Goal: Find specific page/section: Find specific page/section

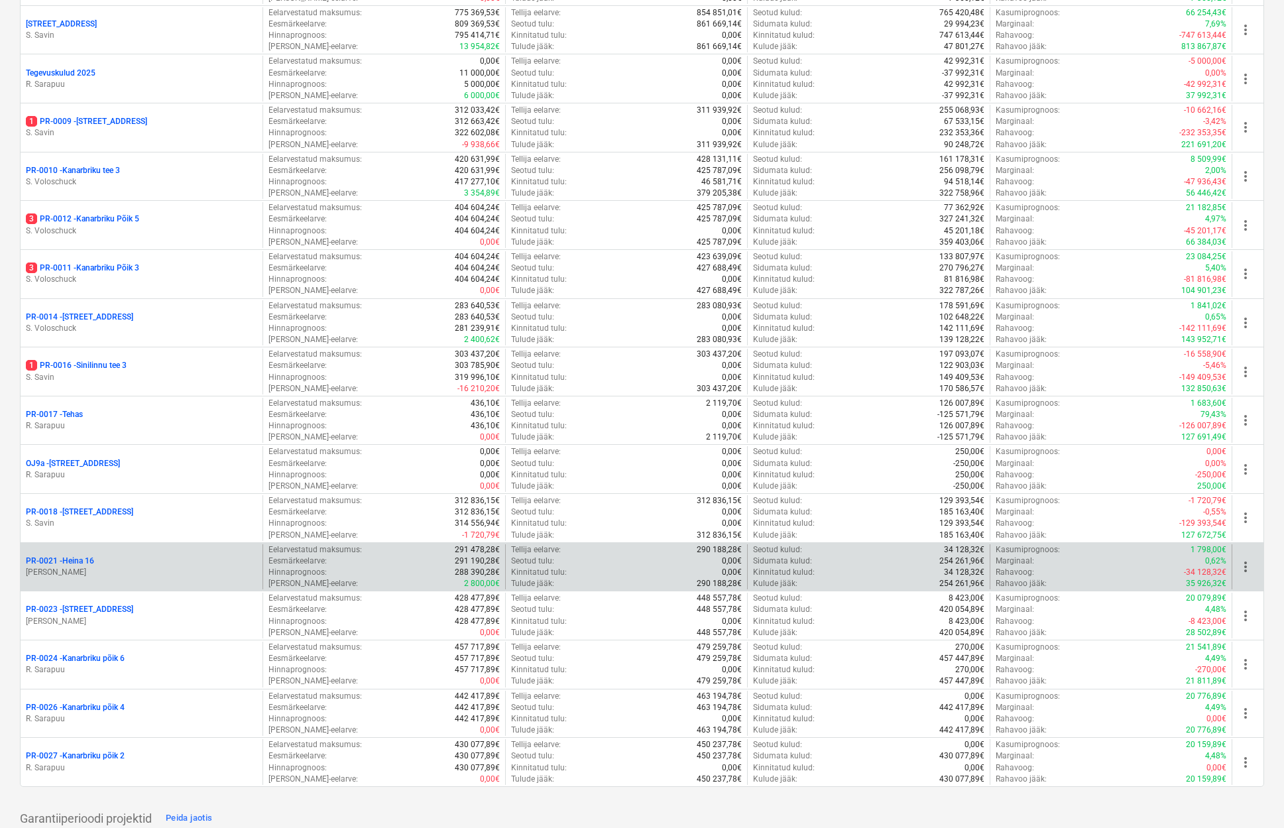
scroll to position [721, 0]
click at [82, 554] on p "PR-0021 - Heina 16" at bounding box center [60, 559] width 68 height 11
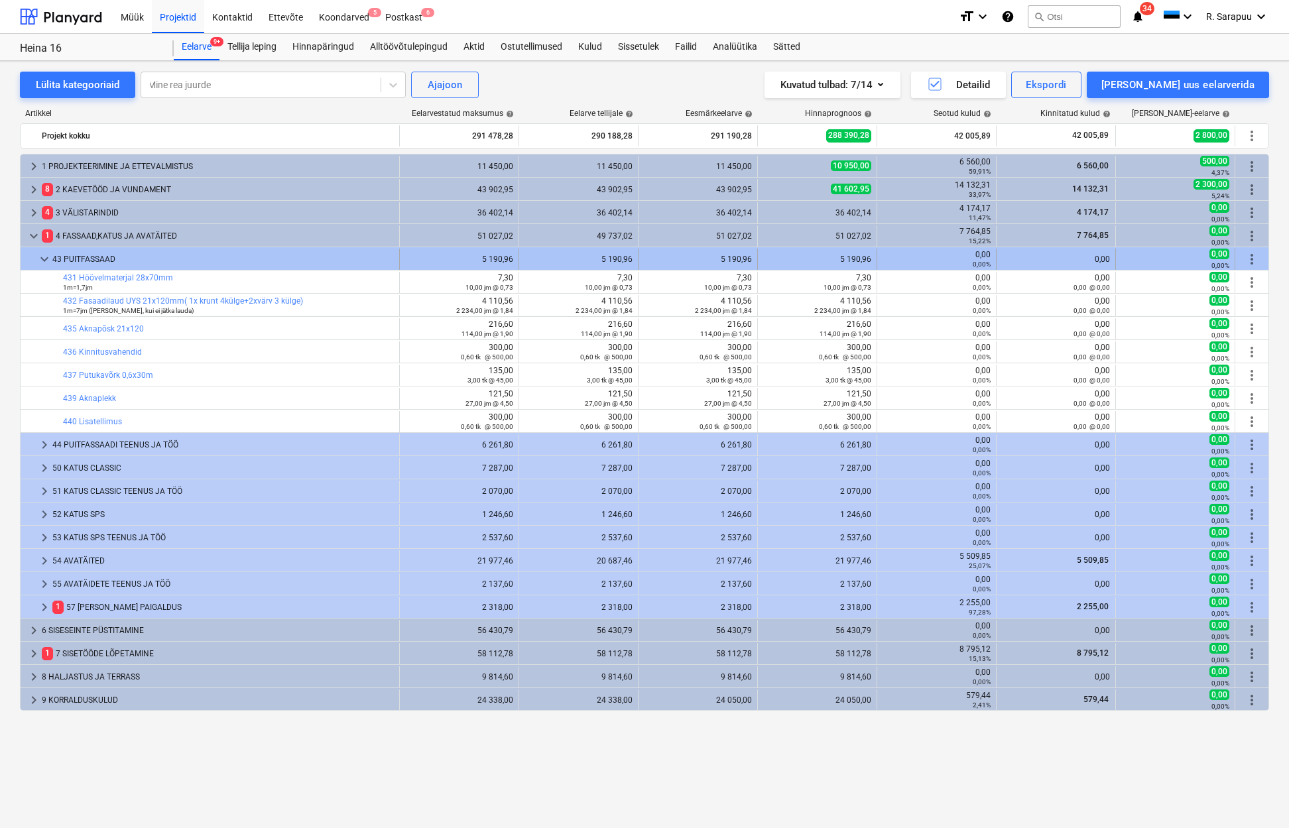
click at [50, 264] on span "keyboard_arrow_down" at bounding box center [44, 259] width 16 height 16
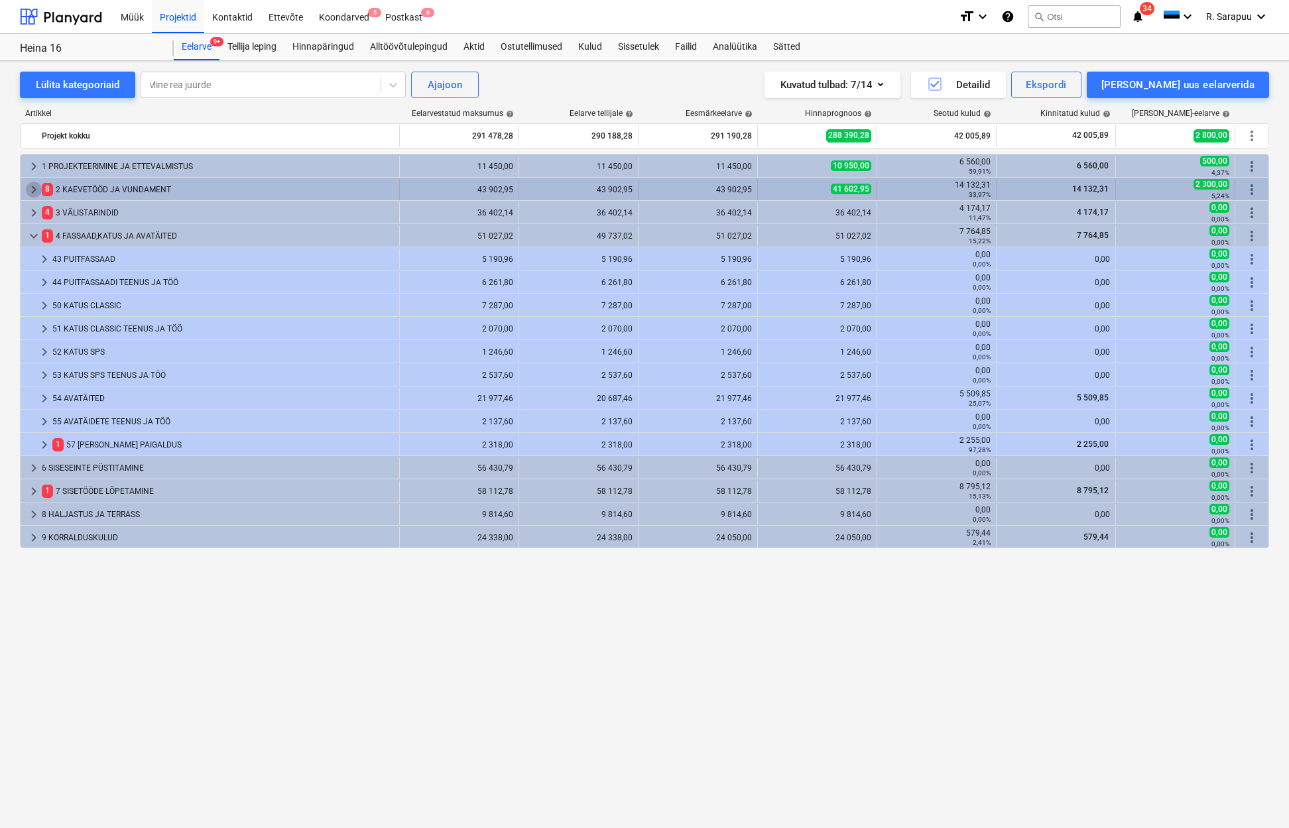
click at [33, 190] on span "keyboard_arrow_right" at bounding box center [34, 190] width 16 height 16
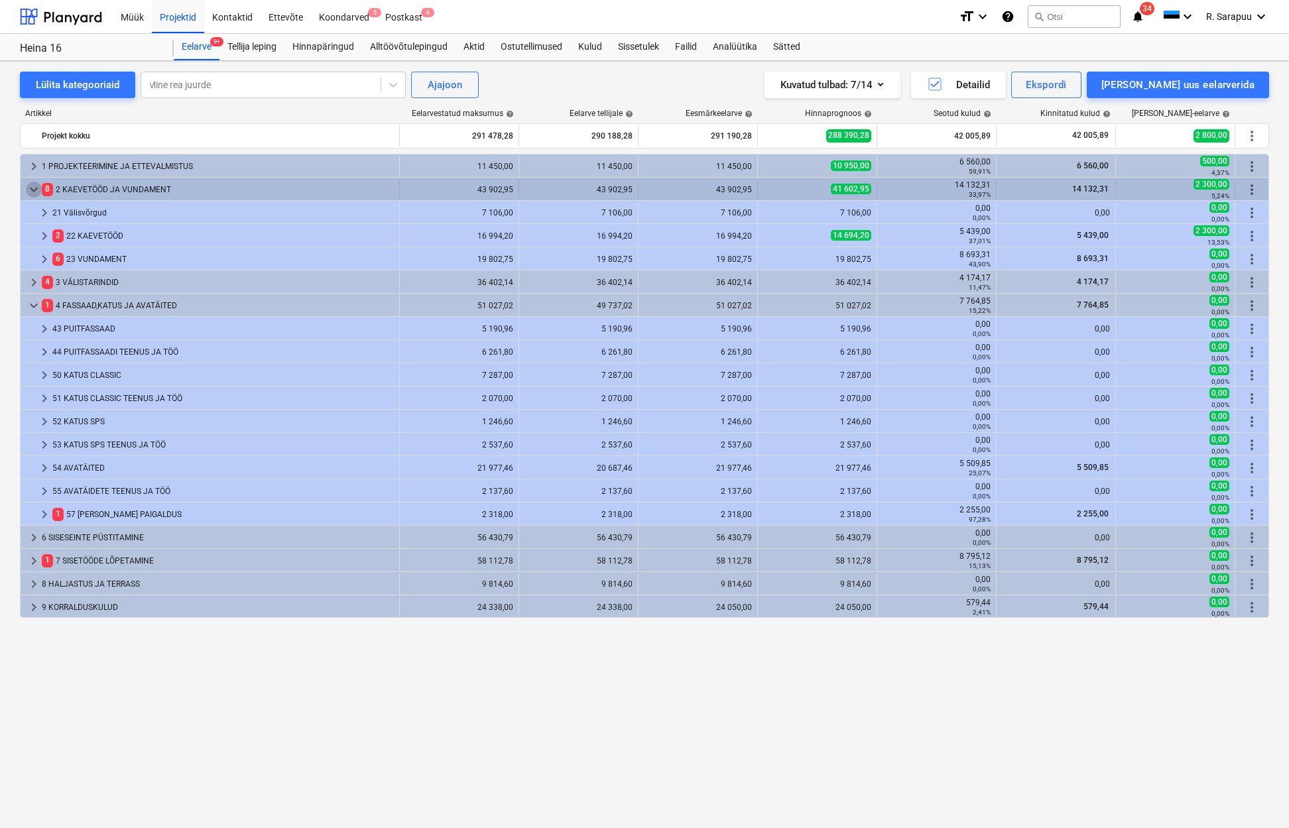
click at [34, 190] on span "keyboard_arrow_down" at bounding box center [34, 190] width 16 height 16
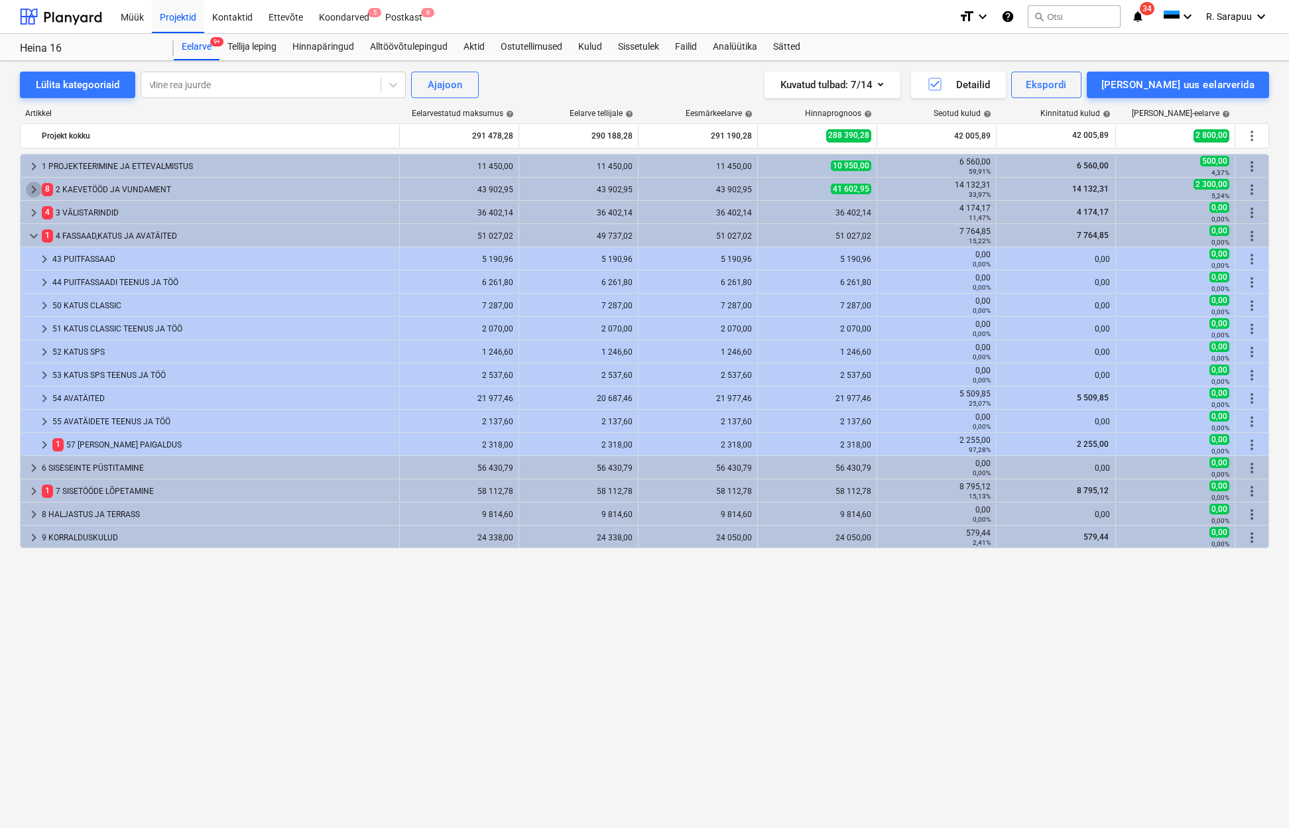
click at [34, 190] on span "keyboard_arrow_right" at bounding box center [34, 190] width 16 height 16
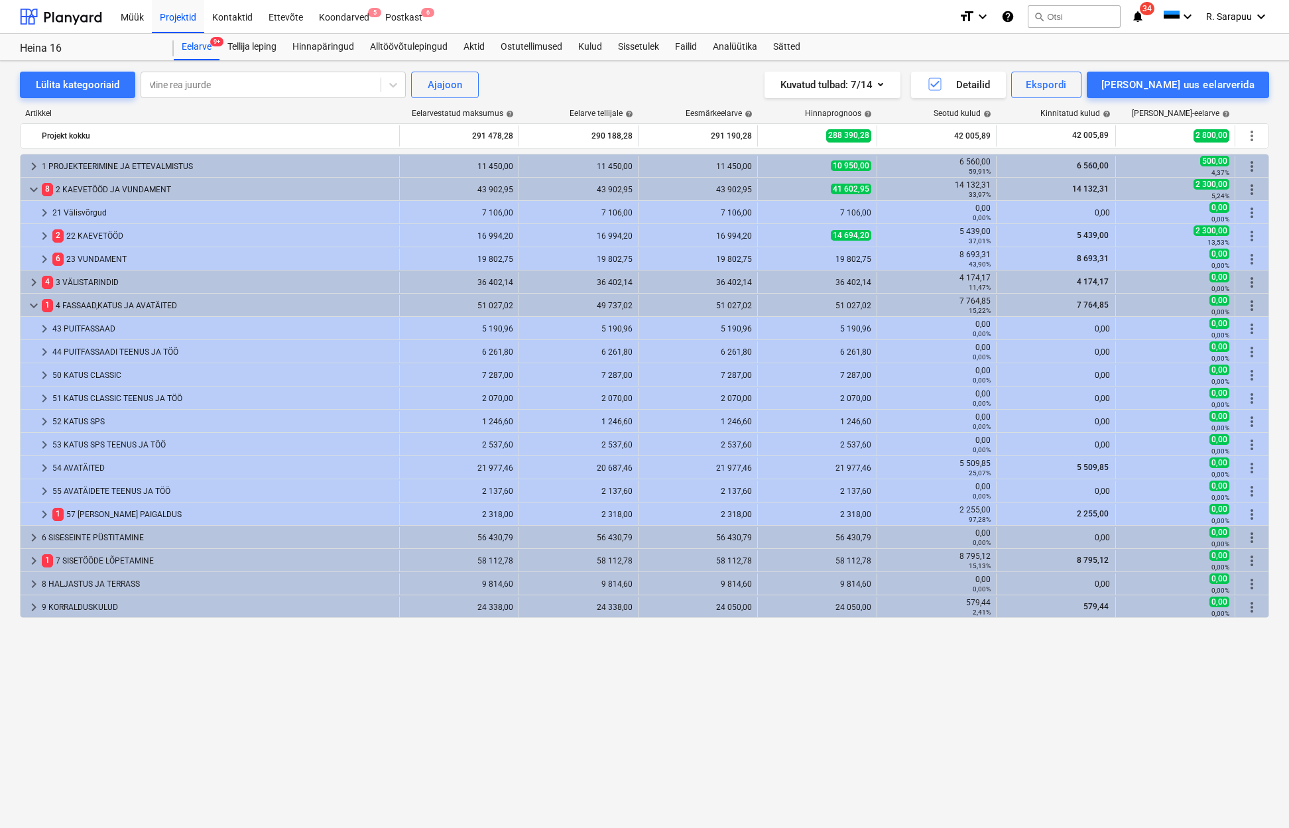
click at [34, 190] on span "keyboard_arrow_down" at bounding box center [34, 190] width 16 height 16
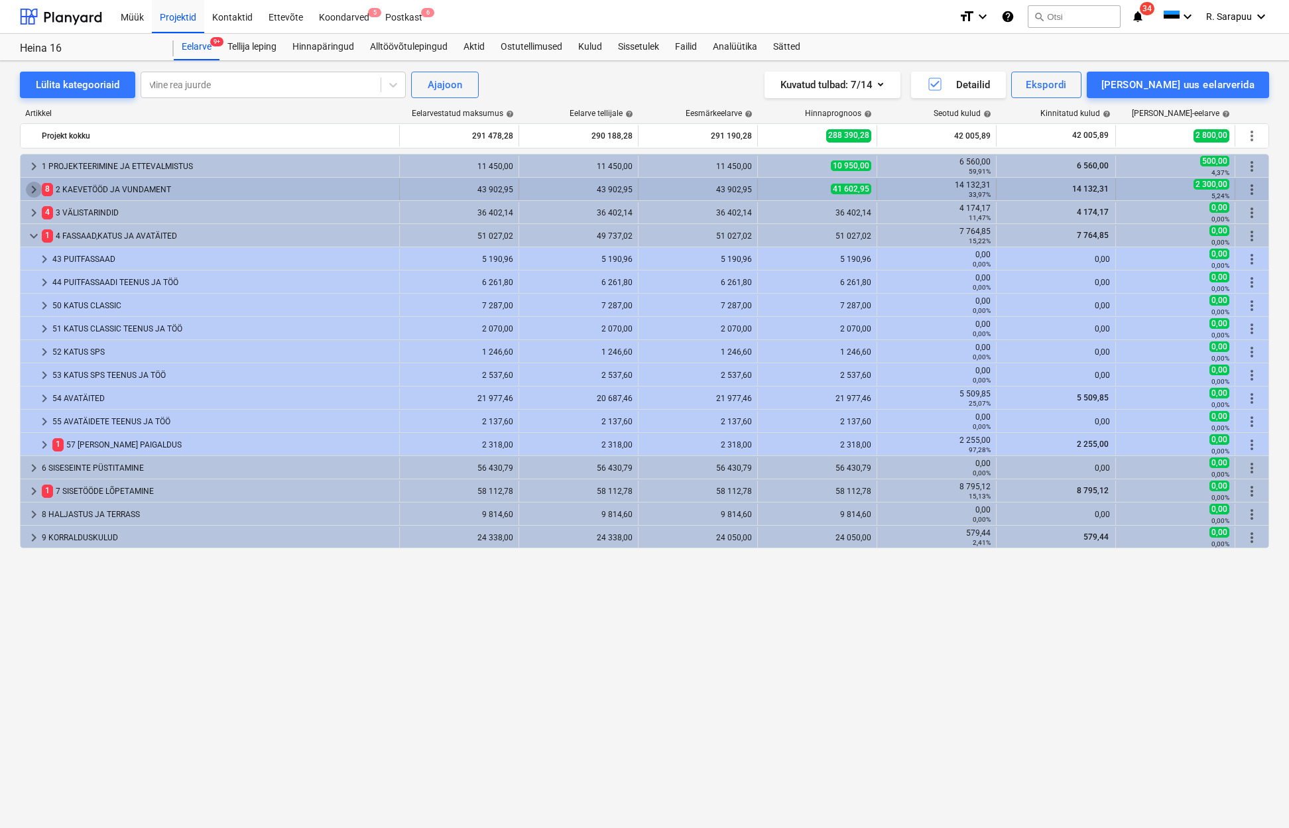
click at [34, 193] on span "keyboard_arrow_right" at bounding box center [34, 190] width 16 height 16
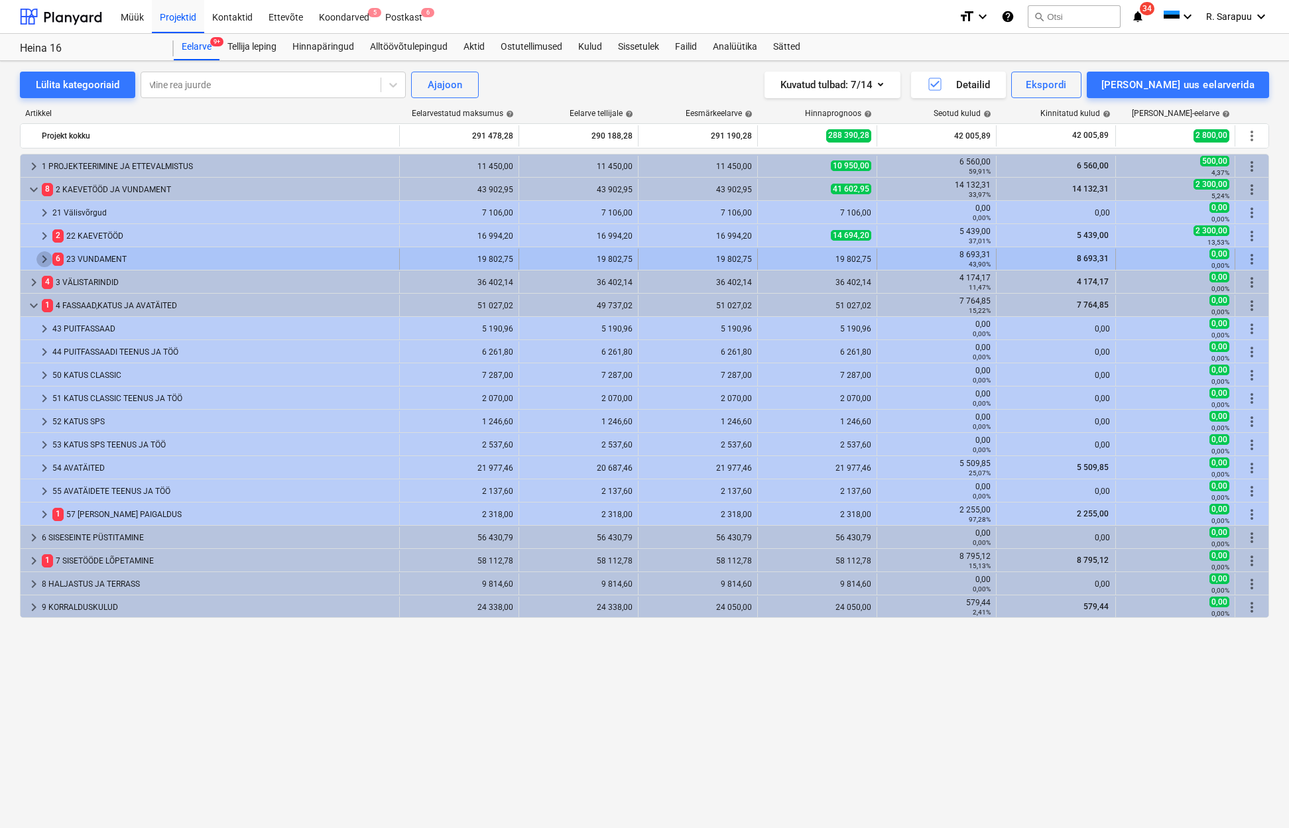
click at [39, 257] on span "keyboard_arrow_right" at bounding box center [44, 259] width 16 height 16
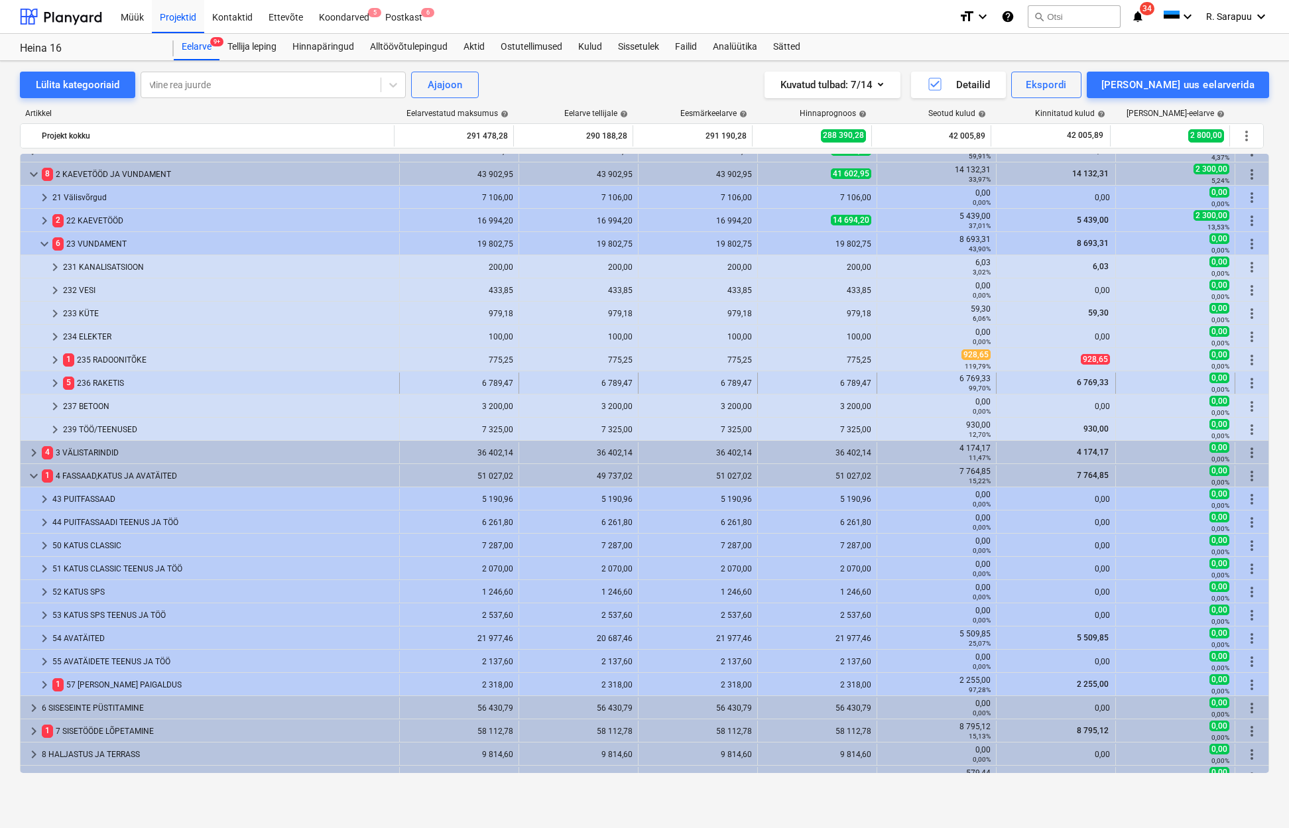
scroll to position [16, 0]
click at [53, 378] on div "keyboard_arrow_right 1 PROJEKTEERIMINE JA ETTEVALMISTUS 11 450,00 11 450,00 11 …" at bounding box center [644, 463] width 1249 height 619
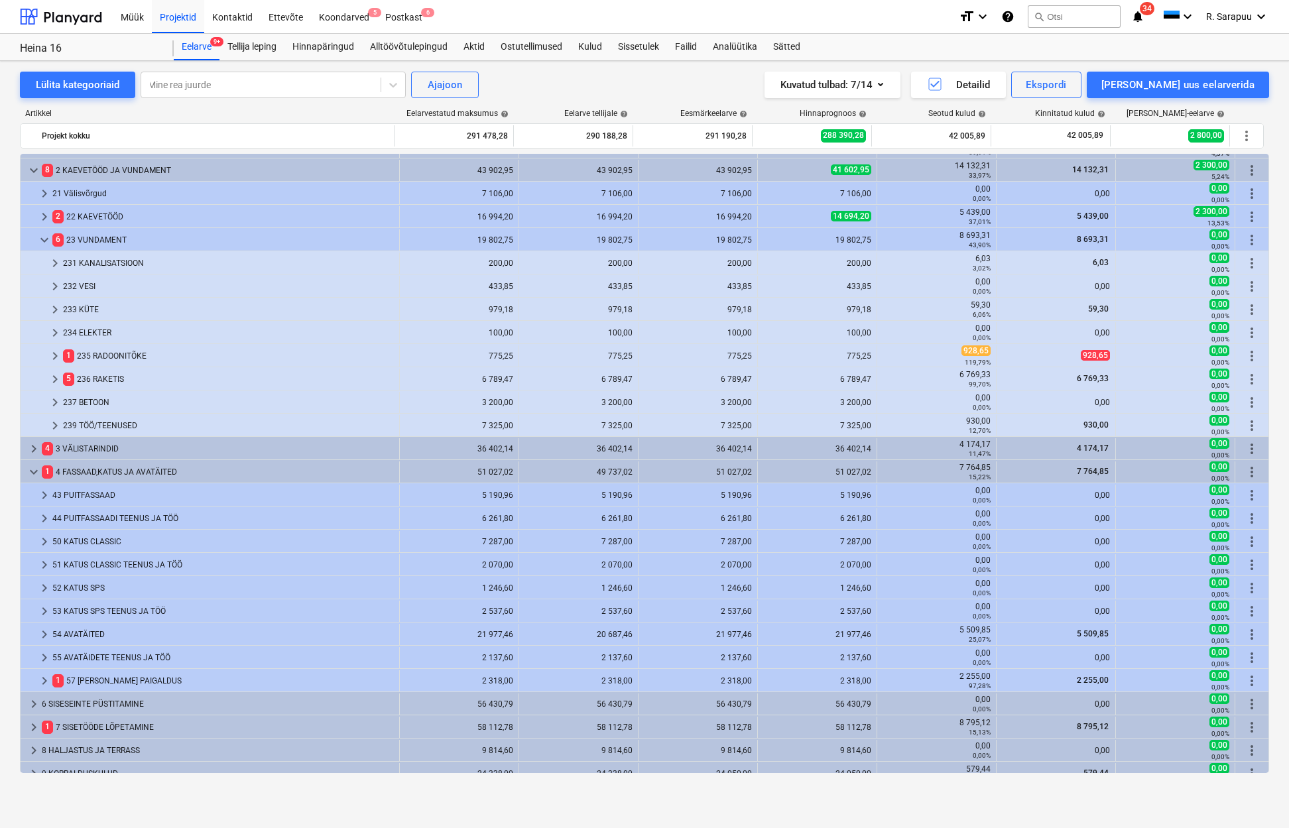
scroll to position [15, 0]
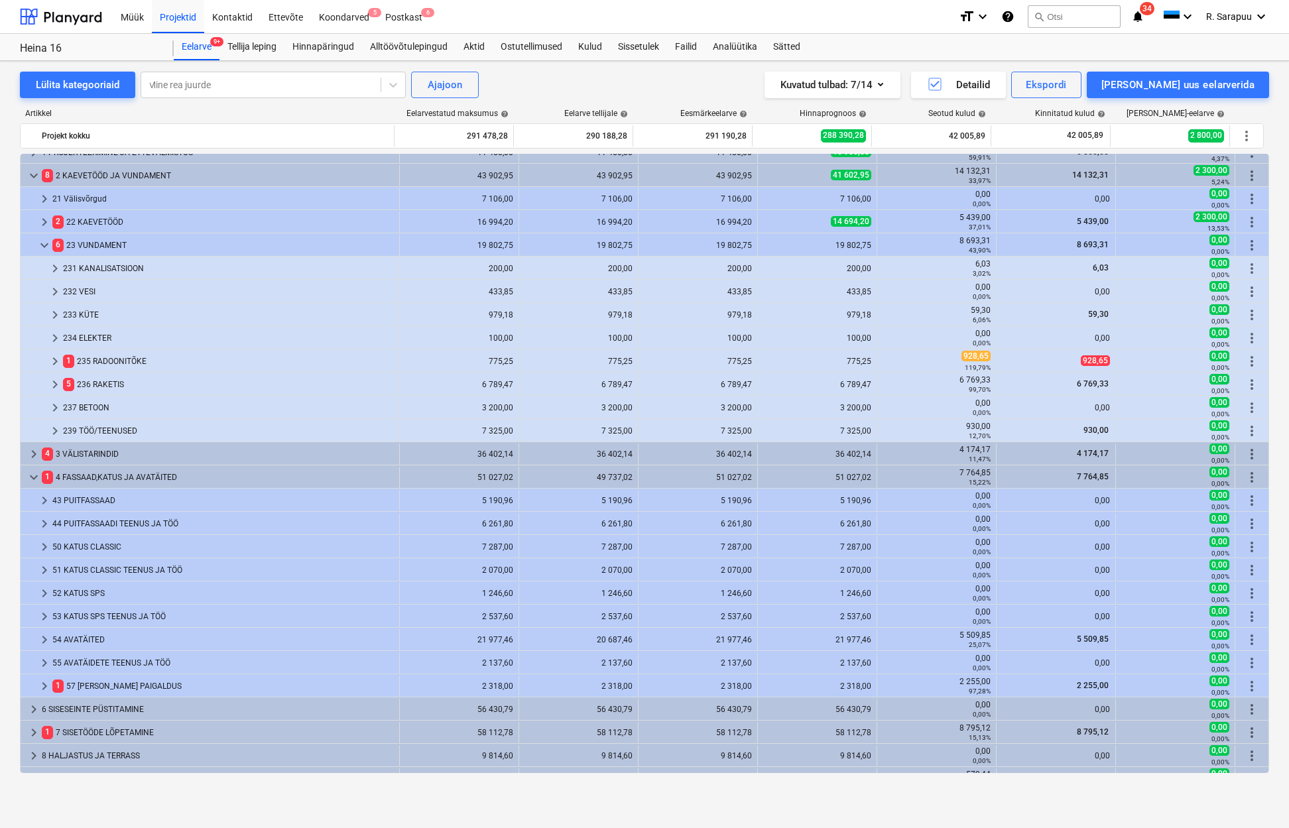
click at [56, 270] on div "keyboard_arrow_right 1 PROJEKTEERIMINE JA ETTEVALMISTUS 11 450,00 11 450,00 11 …" at bounding box center [644, 463] width 1249 height 619
click at [57, 262] on div "keyboard_arrow_right 1 PROJEKTEERIMINE JA ETTEVALMISTUS 11 450,00 11 450,00 11 …" at bounding box center [644, 463] width 1249 height 619
click at [54, 265] on div "keyboard_arrow_right 1 PROJEKTEERIMINE JA ETTEVALMISTUS 11 450,00 11 450,00 11 …" at bounding box center [644, 463] width 1249 height 619
click at [56, 268] on span "keyboard_arrow_right" at bounding box center [55, 266] width 16 height 16
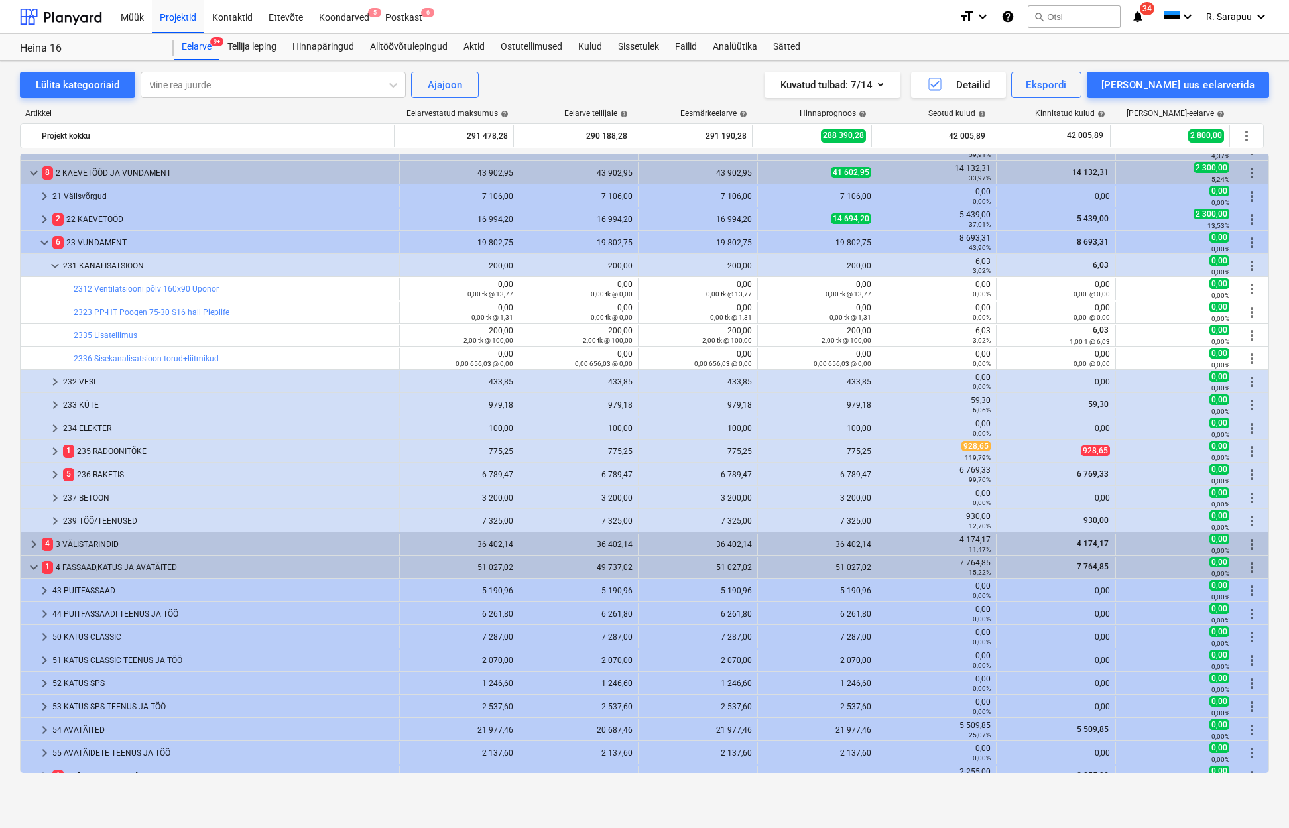
scroll to position [21, 0]
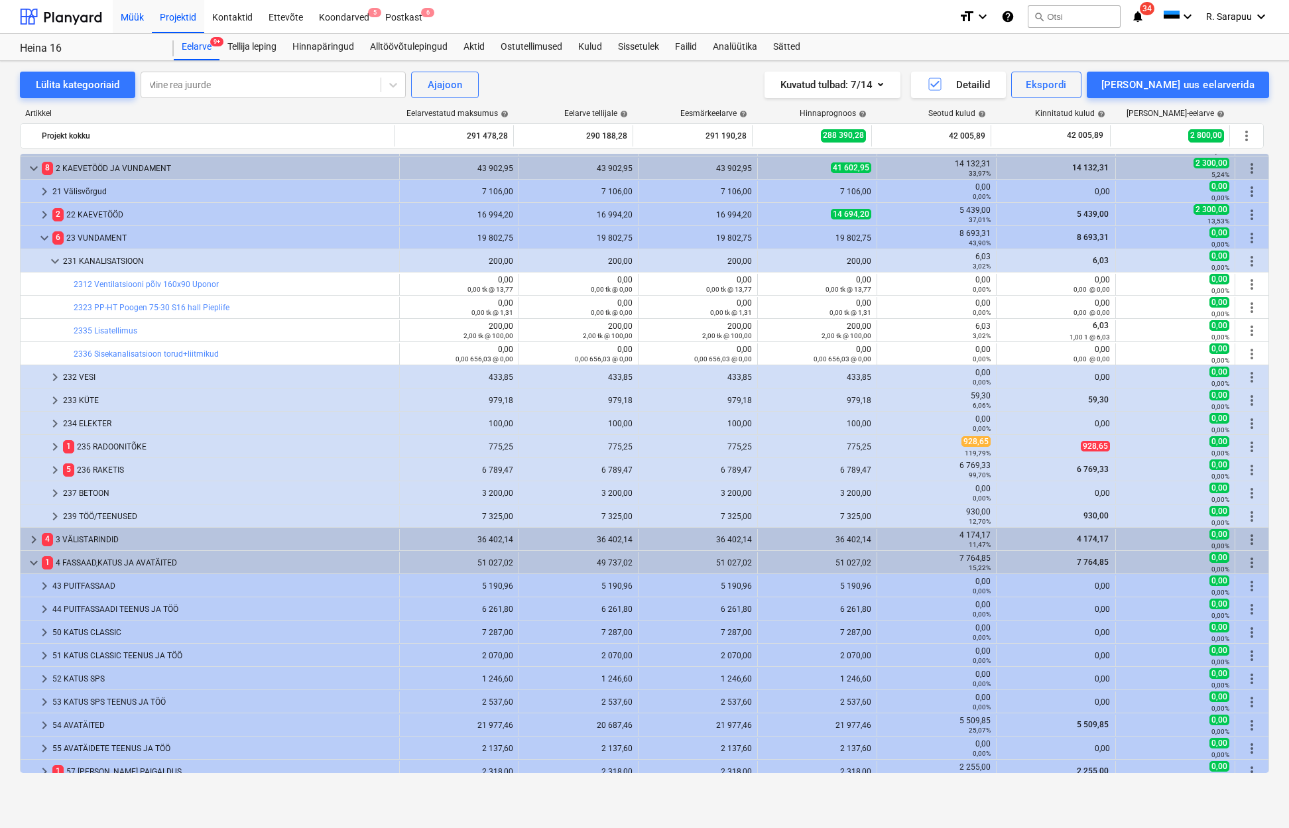
click at [131, 11] on div "Müük" at bounding box center [132, 16] width 39 height 34
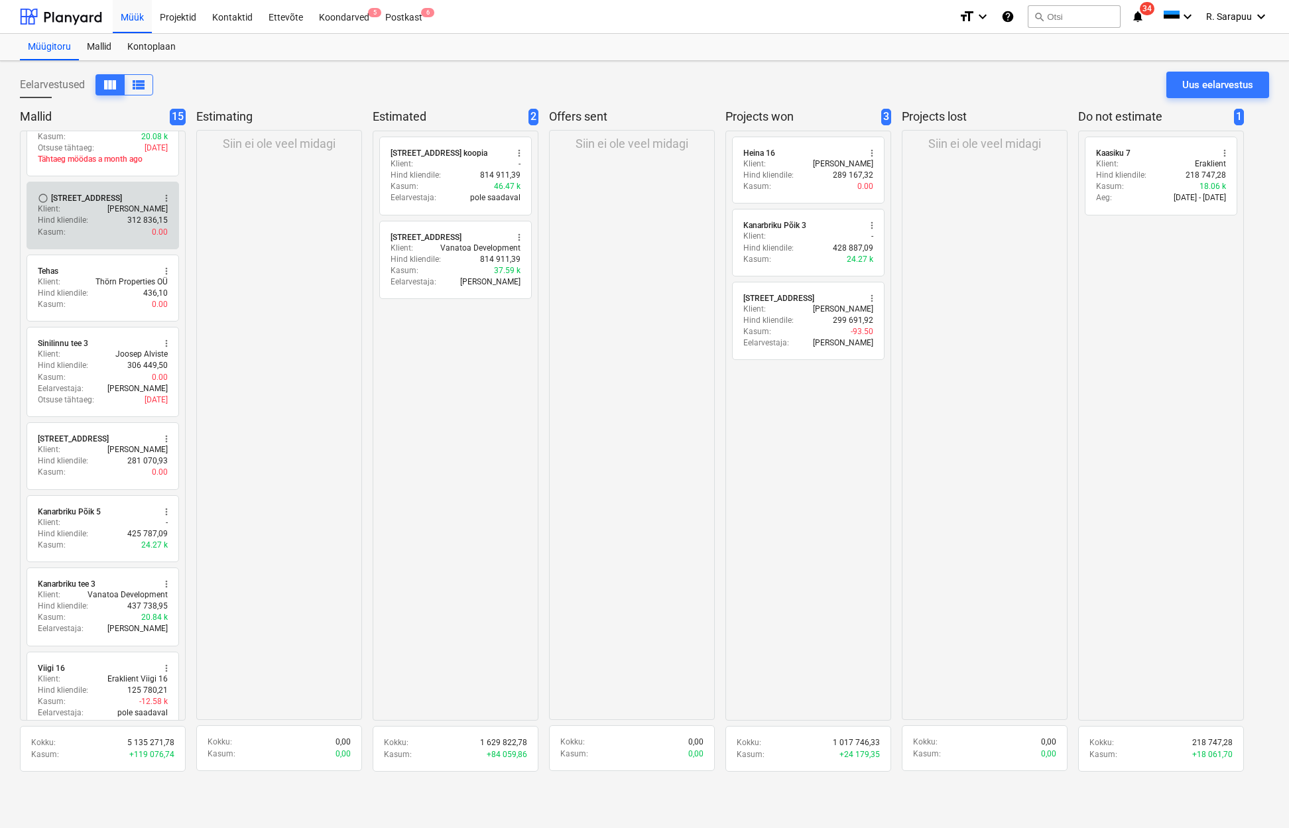
scroll to position [413, 0]
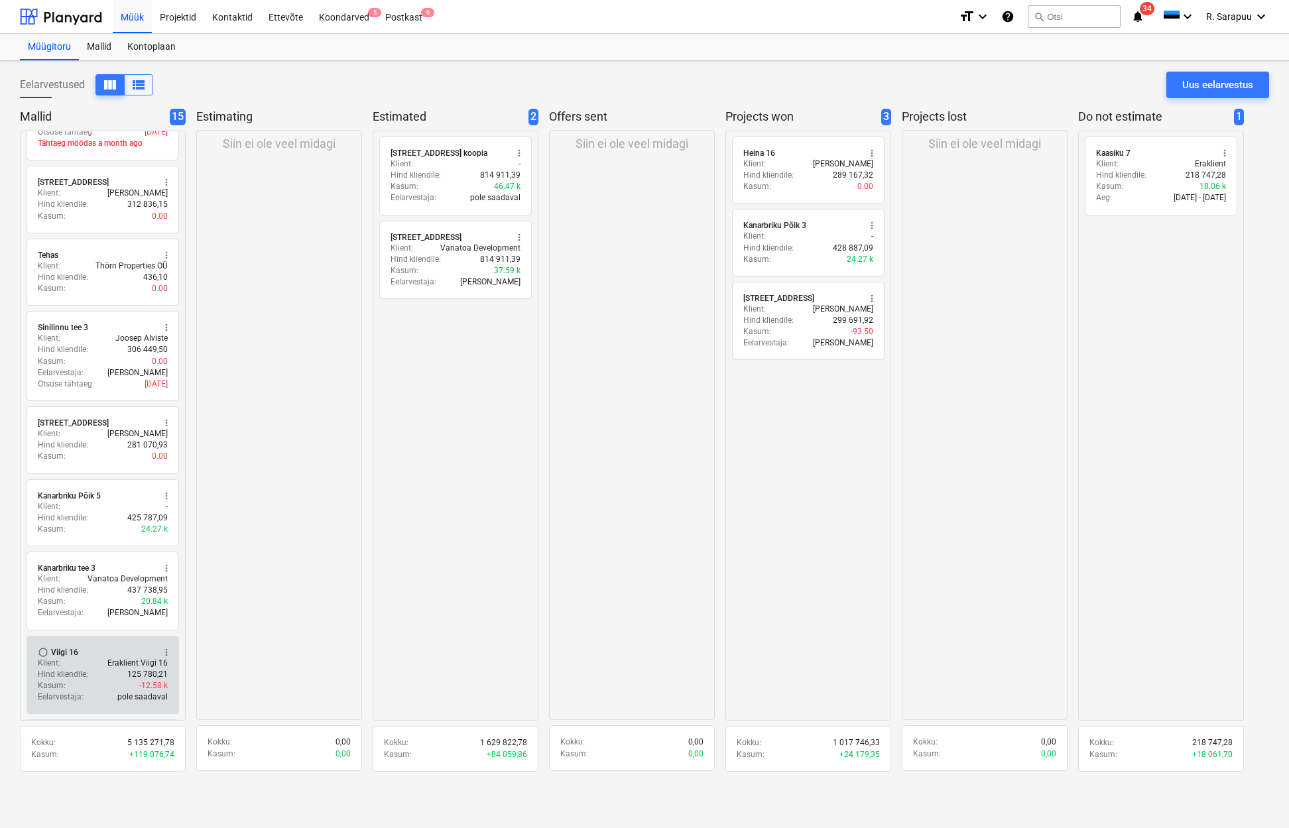
click at [132, 647] on div "radio_button_unchecked Viigi 16 more_vert" at bounding box center [103, 652] width 130 height 11
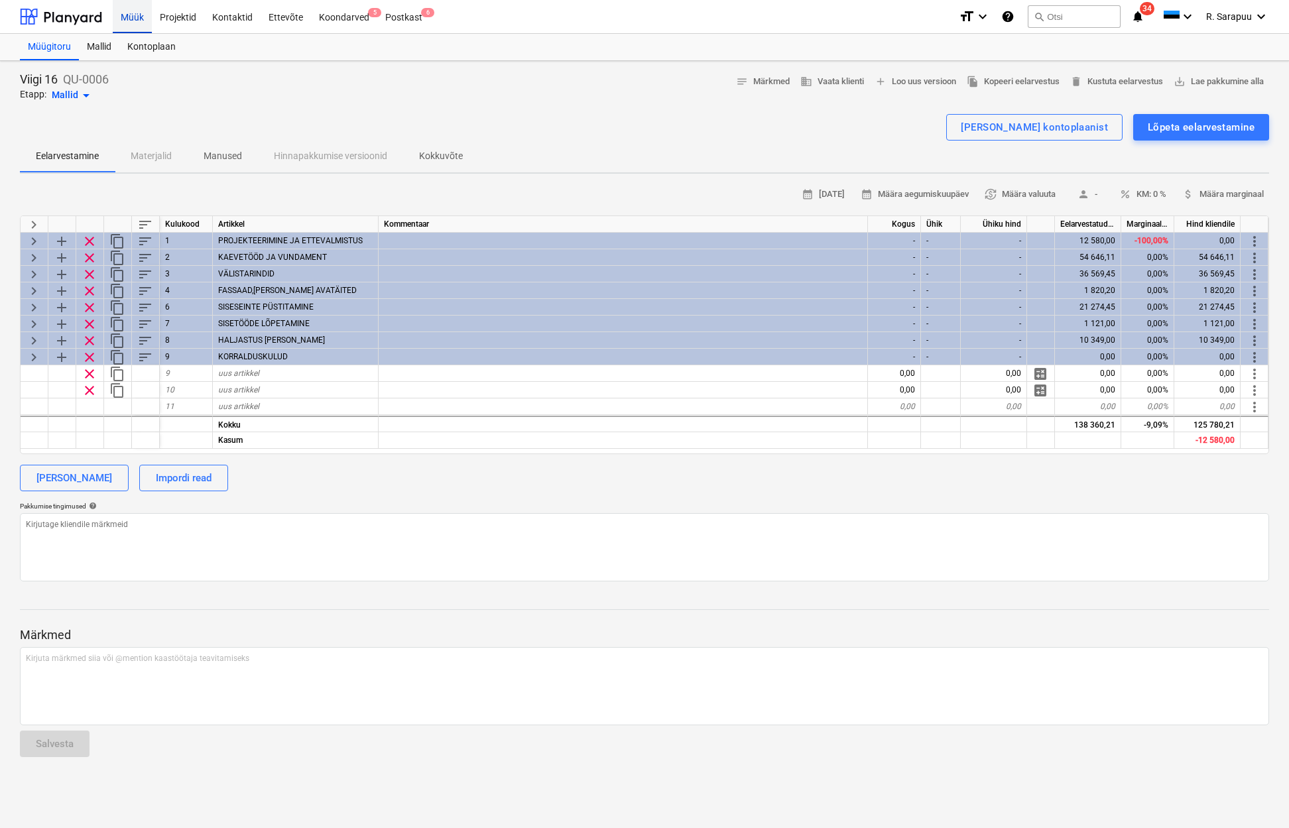
click at [132, 15] on div "Müük" at bounding box center [132, 16] width 39 height 34
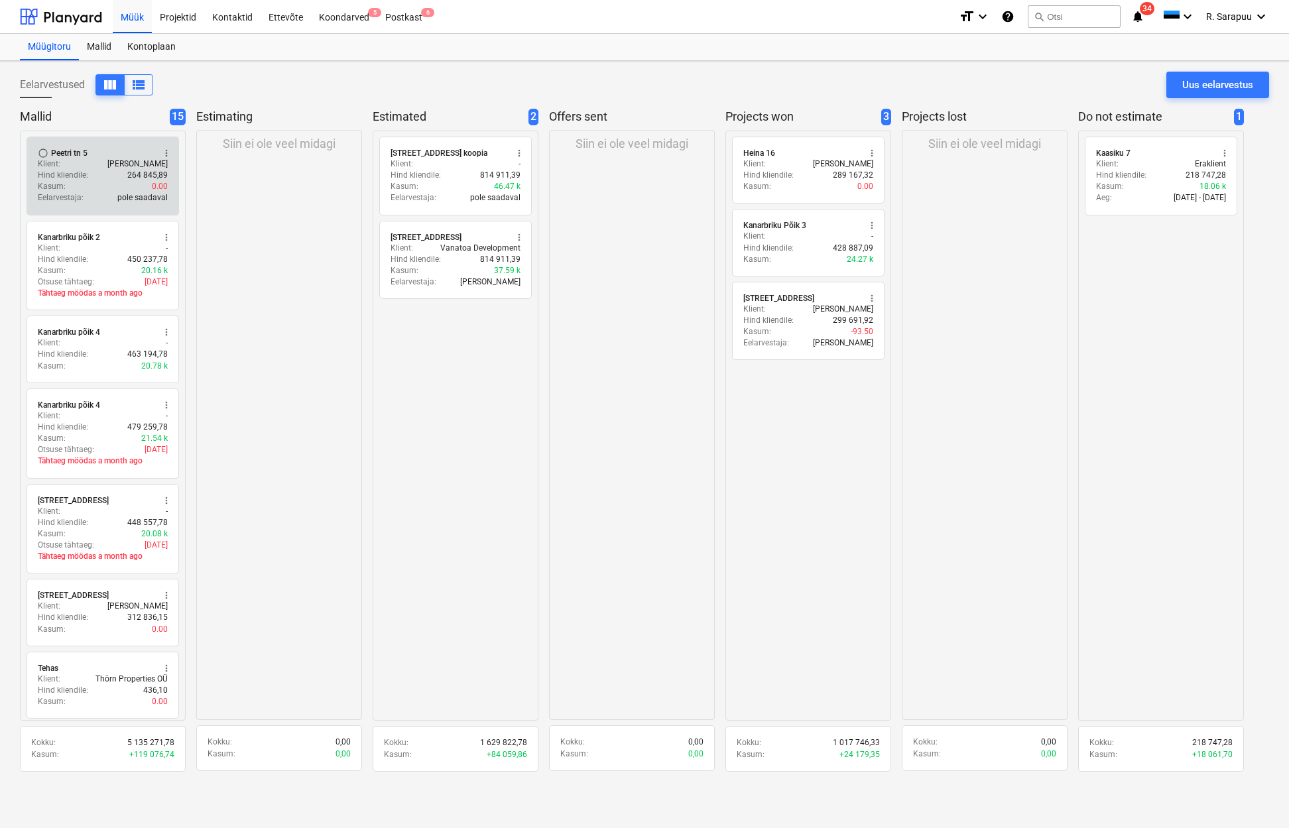
click at [78, 160] on div "Klient : [PERSON_NAME]" at bounding box center [103, 163] width 130 height 11
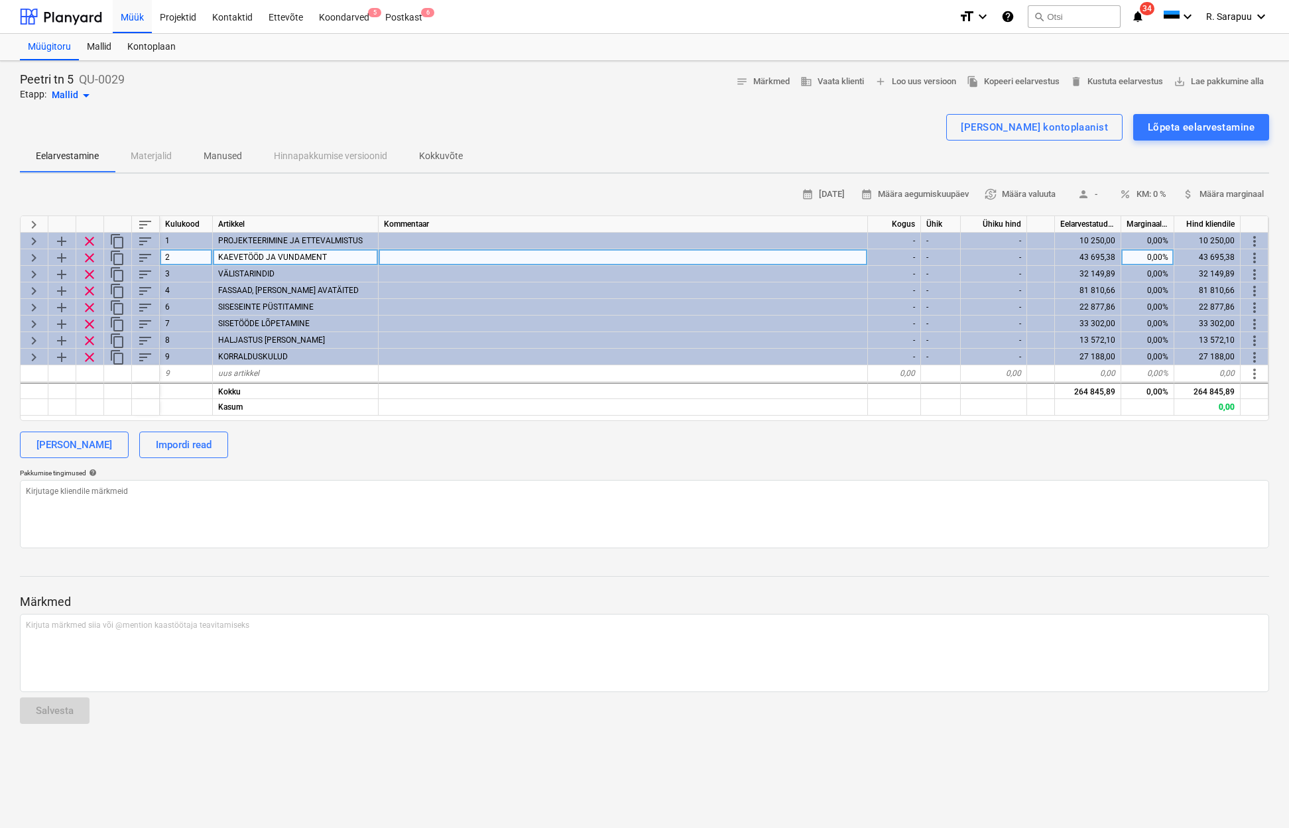
click at [31, 256] on span "keyboard_arrow_right" at bounding box center [34, 258] width 16 height 16
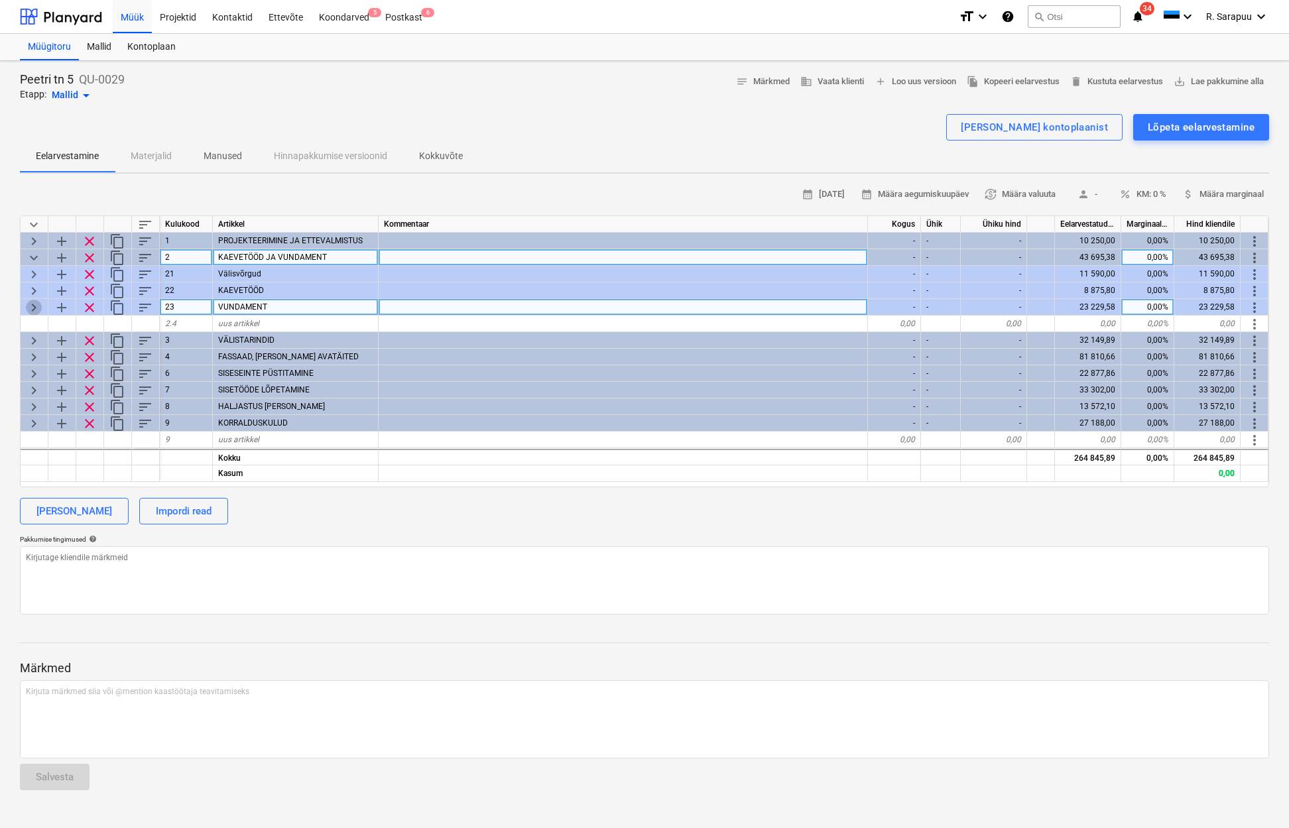
click at [33, 305] on span "keyboard_arrow_right" at bounding box center [34, 308] width 16 height 16
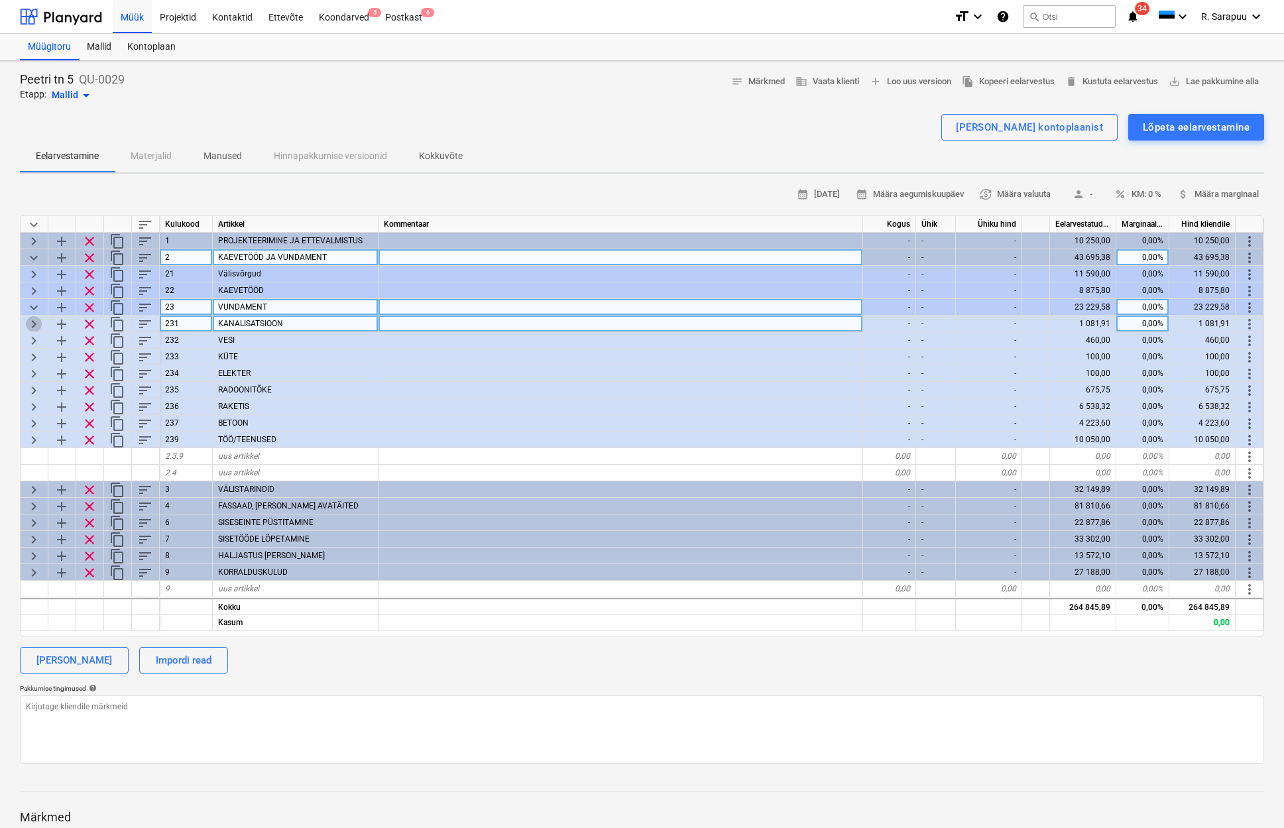
click at [38, 320] on span "keyboard_arrow_right" at bounding box center [34, 324] width 16 height 16
type textarea "x"
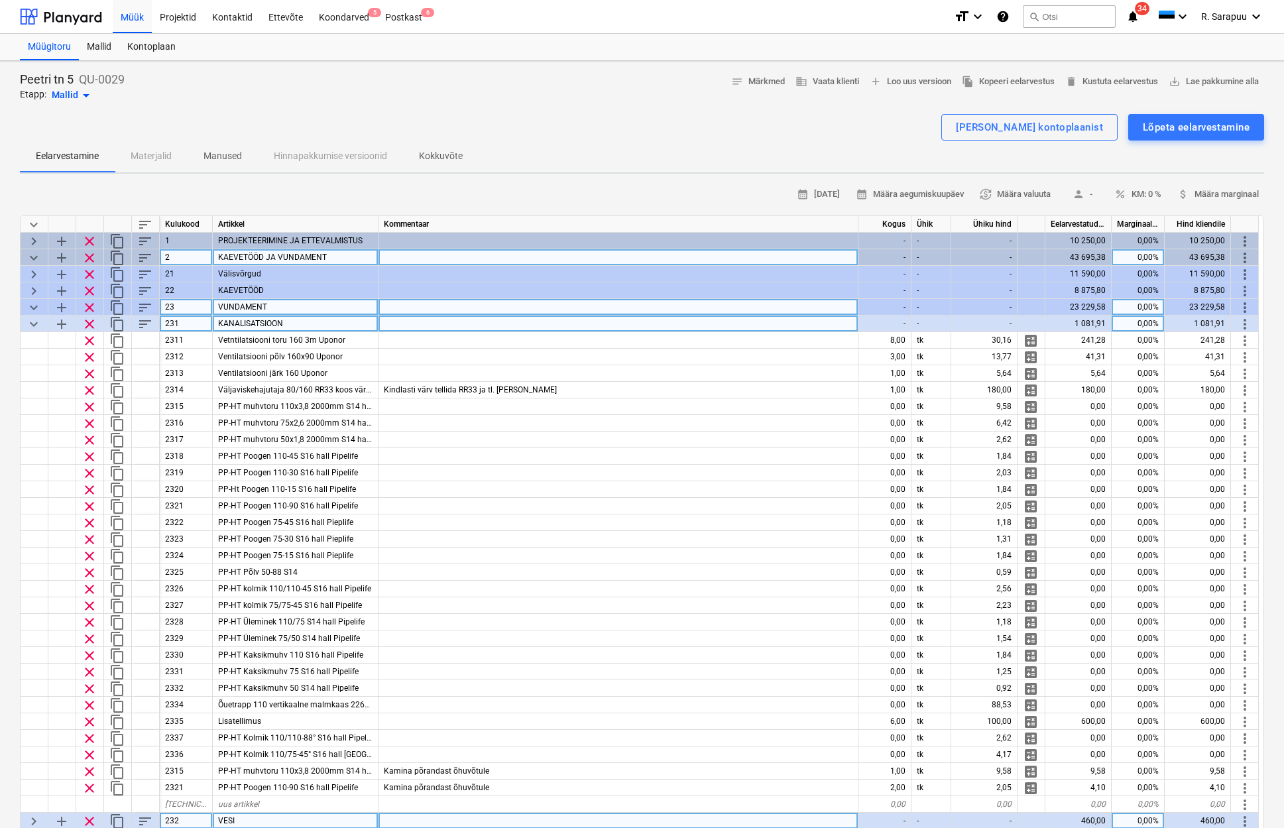
scroll to position [0, 1]
